Goal: Feedback & Contribution: Submit feedback/report problem

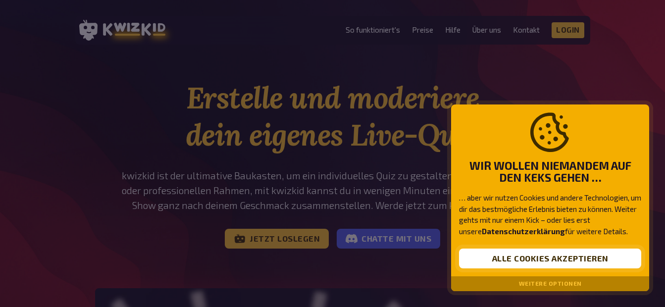
click at [549, 261] on button "Alle Cookies akzeptieren" at bounding box center [550, 258] width 182 height 20
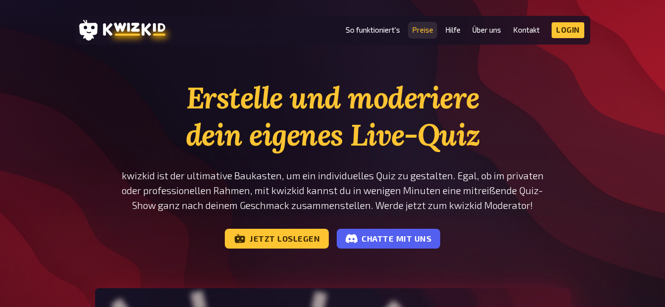
click at [426, 29] on link "Preise" at bounding box center [422, 30] width 21 height 8
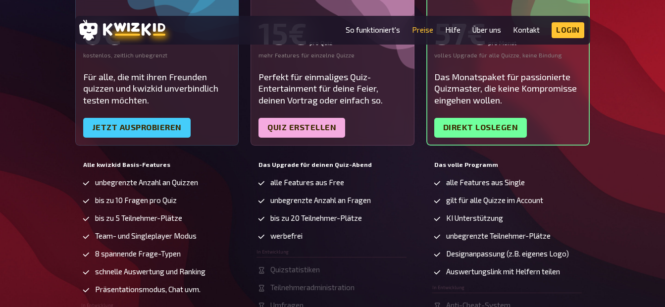
scroll to position [223, 0]
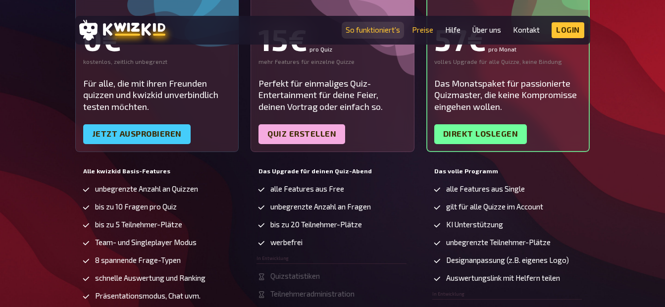
click at [380, 32] on link "So funktioniert's" at bounding box center [372, 30] width 54 height 8
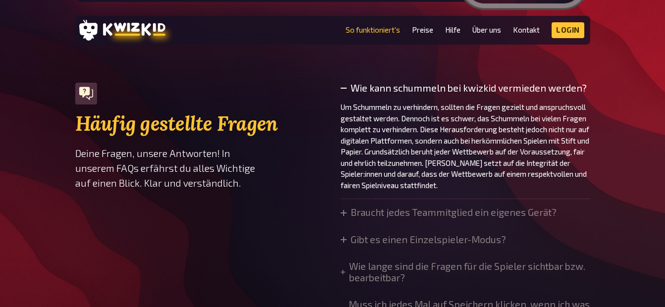
scroll to position [3416, 0]
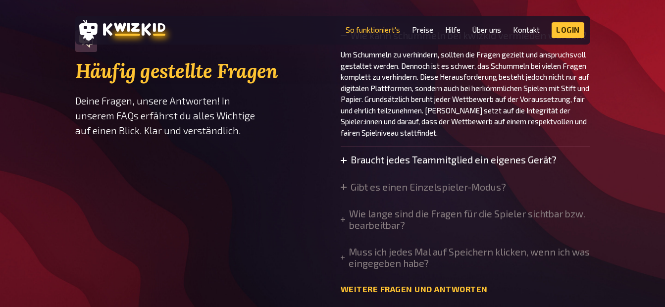
click at [345, 165] on summary "Braucht jedes Teammitglied ein eigenes Gerät?" at bounding box center [448, 159] width 216 height 11
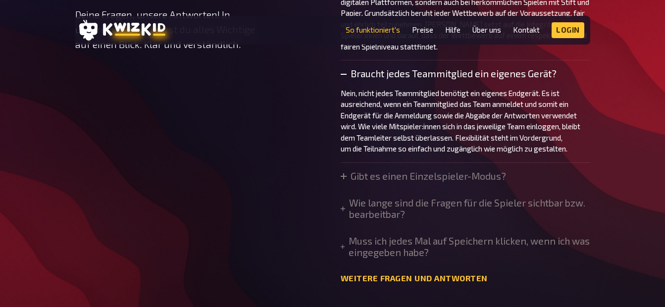
scroll to position [3555, 0]
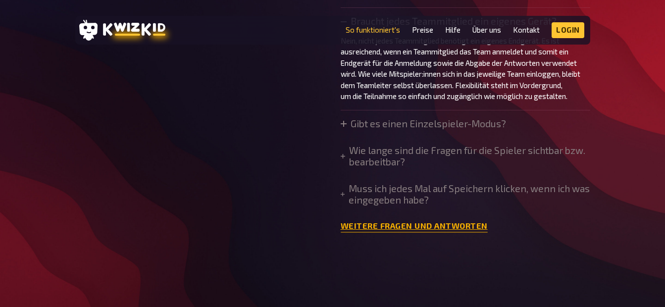
click at [439, 231] on link "Weitere Fragen und Antworten" at bounding box center [413, 225] width 147 height 9
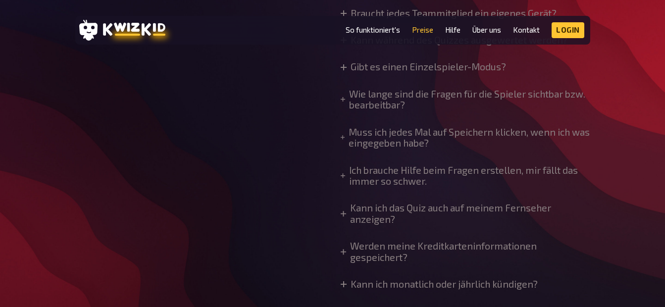
scroll to position [923, 0]
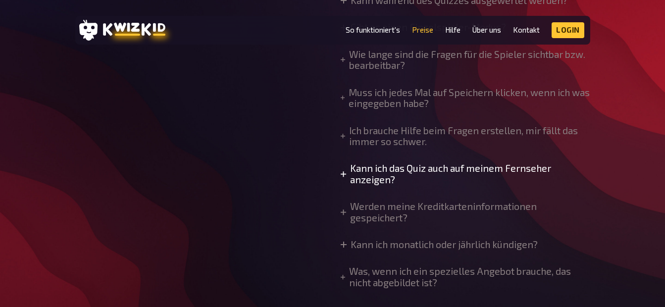
click at [496, 163] on summary "Kann ich das Quiz auch auf meinem Fernseher anzeigen?" at bounding box center [464, 174] width 249 height 22
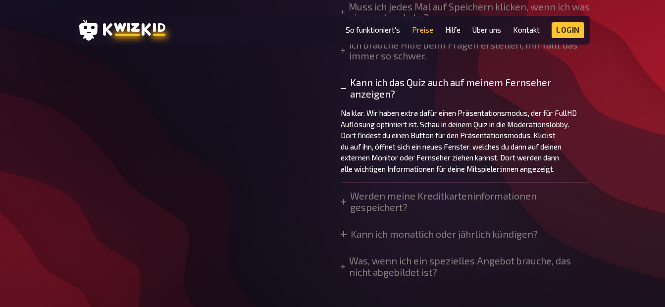
scroll to position [1049, 0]
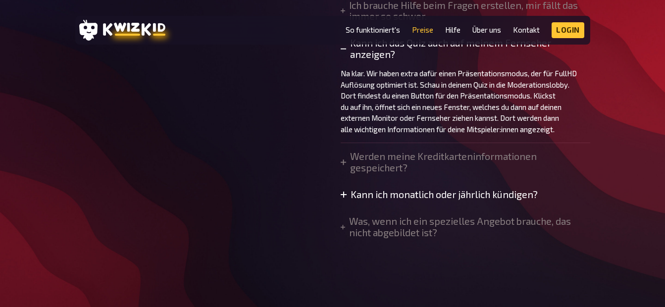
click at [512, 192] on summary "Kann ich monatlich oder jährlich kündigen?" at bounding box center [438, 194] width 197 height 11
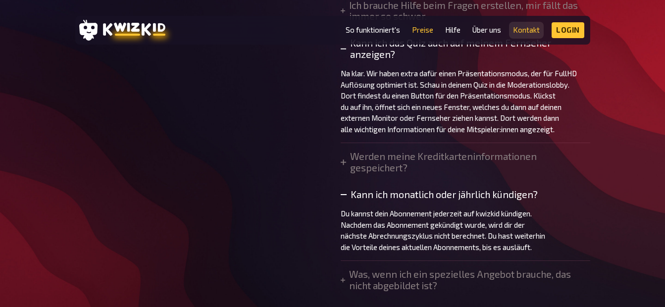
click at [528, 33] on link "Kontakt" at bounding box center [526, 30] width 27 height 8
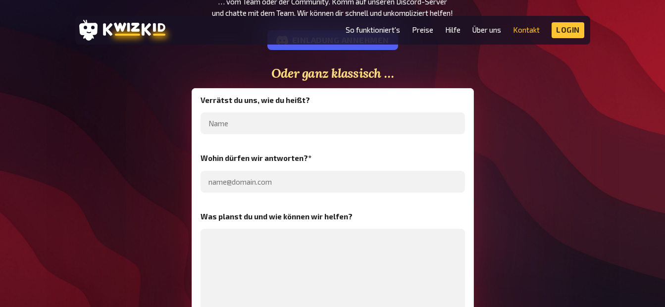
scroll to position [238, 0]
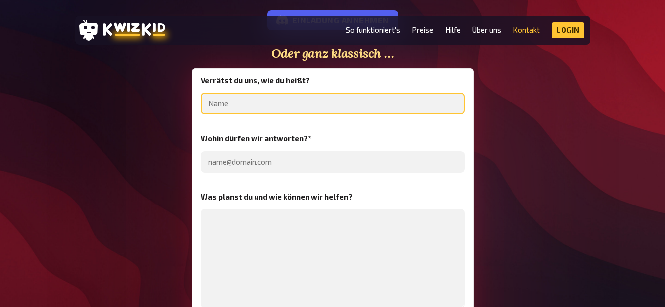
click at [359, 93] on input "text" at bounding box center [332, 104] width 264 height 22
type input "[PERSON_NAME]"
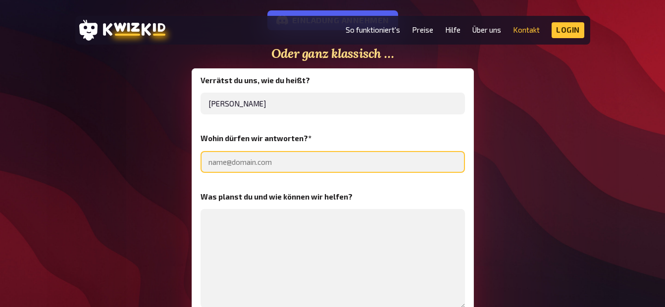
click at [316, 167] on input "email" at bounding box center [332, 162] width 264 height 22
type input "[PERSON_NAME][EMAIL_ADDRESS][DOMAIN_NAME]"
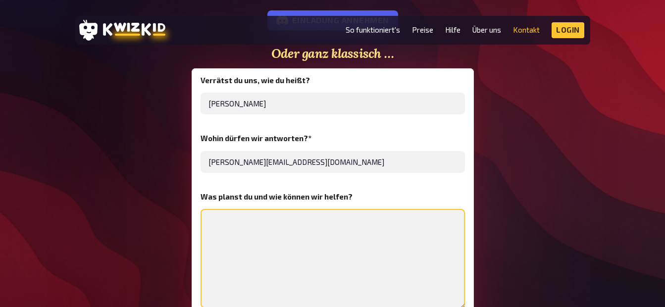
click at [286, 227] on textarea at bounding box center [332, 258] width 264 height 99
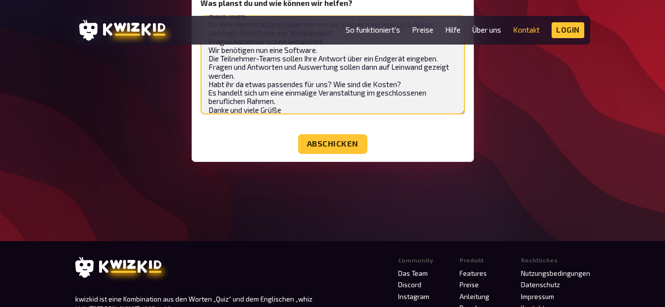
scroll to position [0, 0]
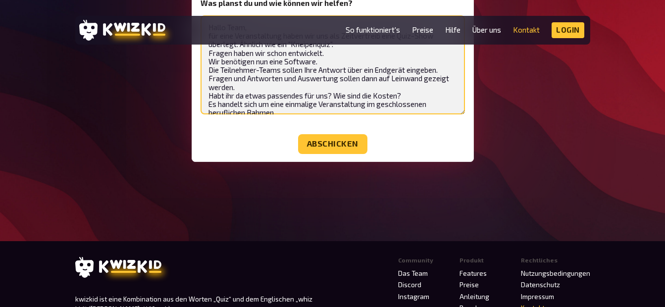
drag, startPoint x: 301, startPoint y: 108, endPoint x: 198, endPoint y: 23, distance: 133.6
type textarea "Hallo Team, für eine Veranstaltung haben wir uns als Zeitvertreib eine Quiz-Sho…"
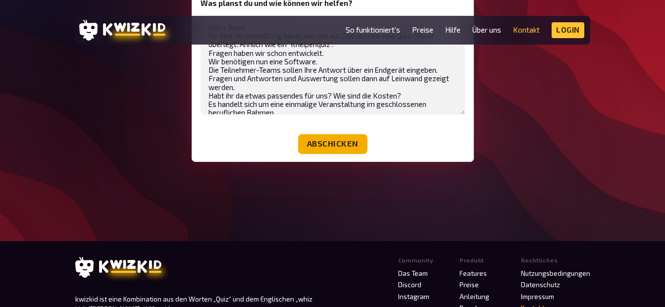
click at [335, 147] on button "Abschicken" at bounding box center [332, 144] width 69 height 20
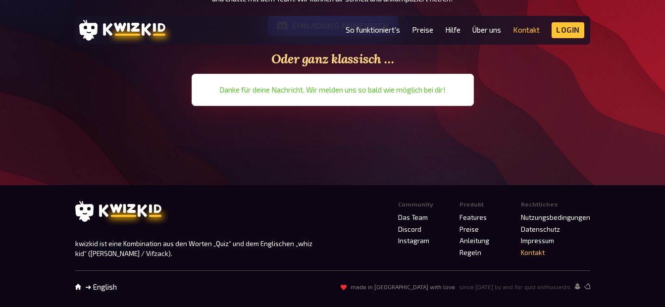
scroll to position [232, 0]
click at [608, 67] on main "Wir sind für dich da. Du hast Fragen an uns oder möchtest deine Ideen bespreche…" at bounding box center [332, 16] width 665 height 338
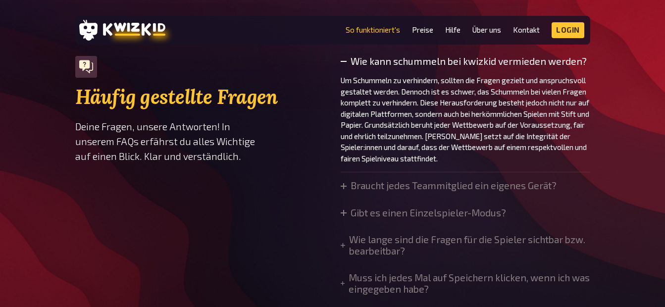
scroll to position [223, 0]
